Goal: Transaction & Acquisition: Purchase product/service

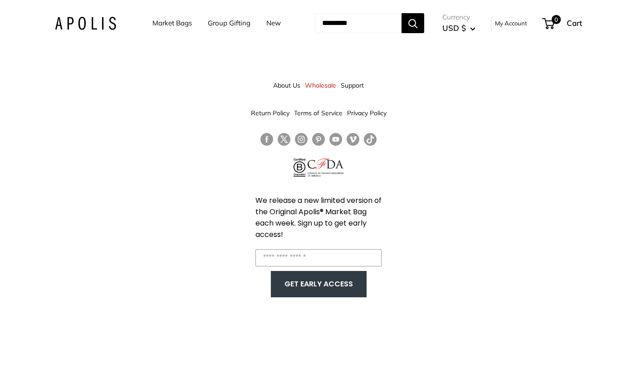
click at [173, 26] on link "Market Bags" at bounding box center [171, 23] width 39 height 13
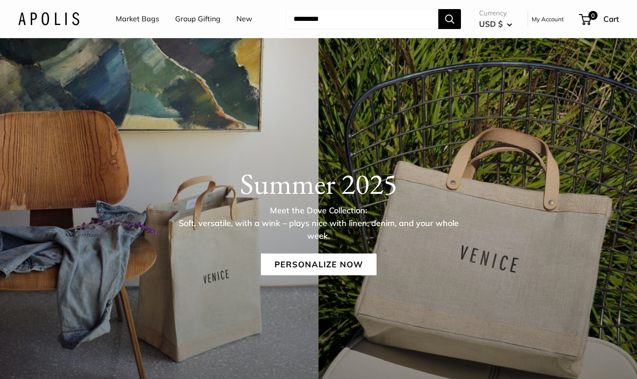
click at [137, 22] on link "Market Bags" at bounding box center [138, 19] width 44 height 14
click at [315, 18] on input "Search..." at bounding box center [362, 19] width 152 height 20
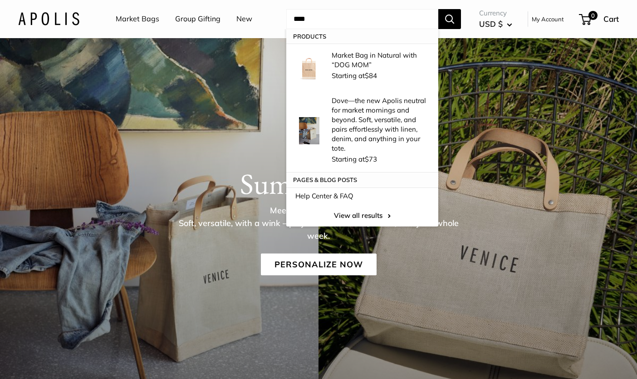
type input "****"
click at [450, 19] on button "Search" at bounding box center [449, 19] width 23 height 20
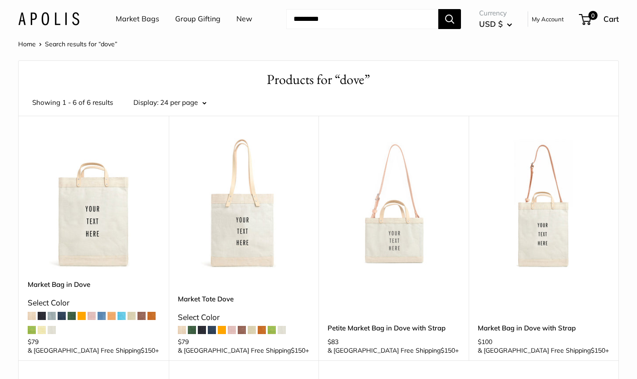
click at [0, 0] on img at bounding box center [0, 0] width 0 height 0
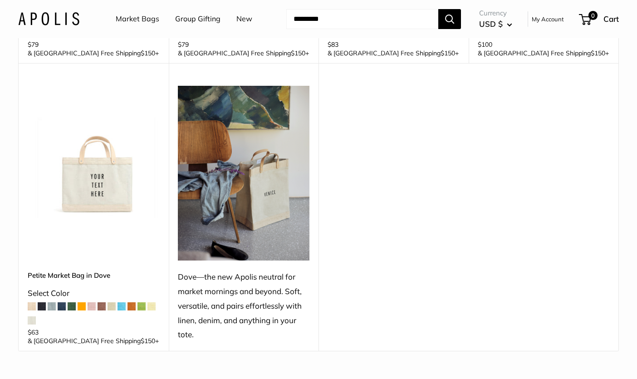
scroll to position [298, 0]
click at [115, 253] on div "Petite Market Bag in Dove Select Color +" at bounding box center [94, 283] width 132 height 115
click at [0, 0] on img at bounding box center [0, 0] width 0 height 0
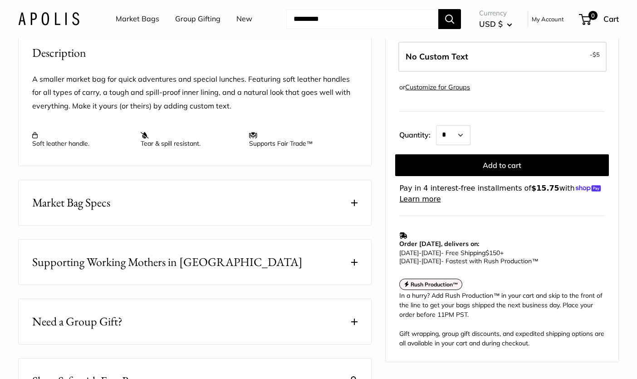
scroll to position [335, 0]
click at [194, 223] on button "Market Bag Specs" at bounding box center [195, 201] width 352 height 45
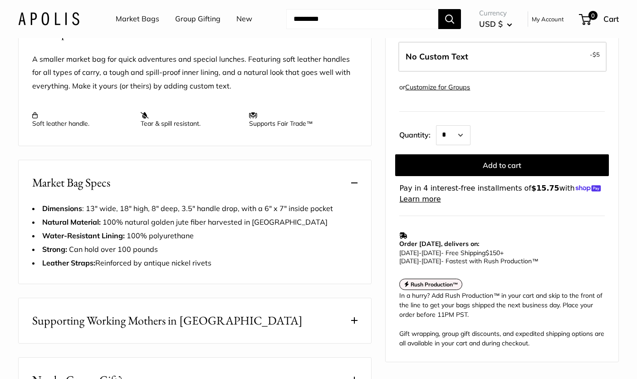
scroll to position [354, 0]
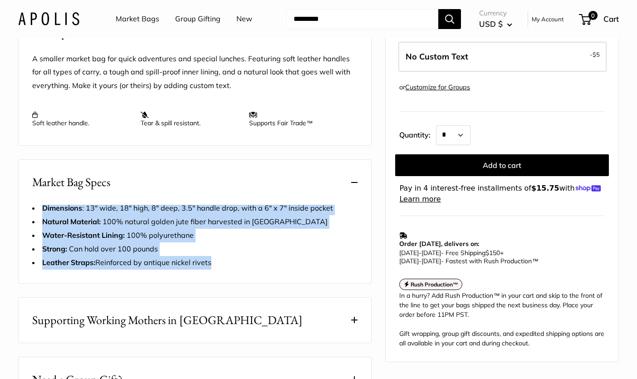
drag, startPoint x: 223, startPoint y: 292, endPoint x: 9, endPoint y: 231, distance: 222.7
click at [9, 231] on div "Home Market Bags Petite Market Bag in Dove Pause Play Mute" at bounding box center [318, 109] width 637 height 851
